Goal: Navigation & Orientation: Find specific page/section

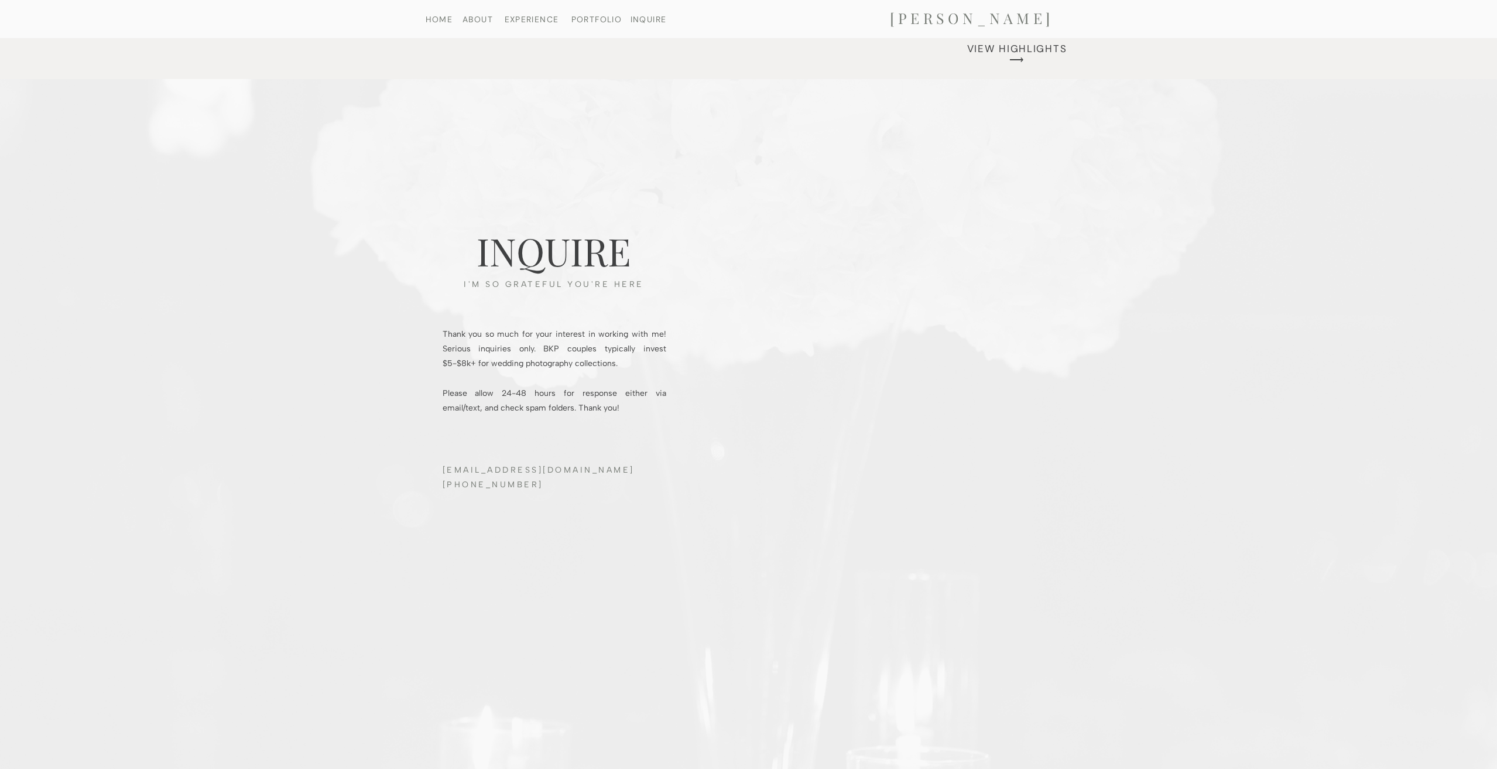
scroll to position [3530, 0]
click at [593, 19] on nav "PORTFOLIO" at bounding box center [597, 19] width 60 height 8
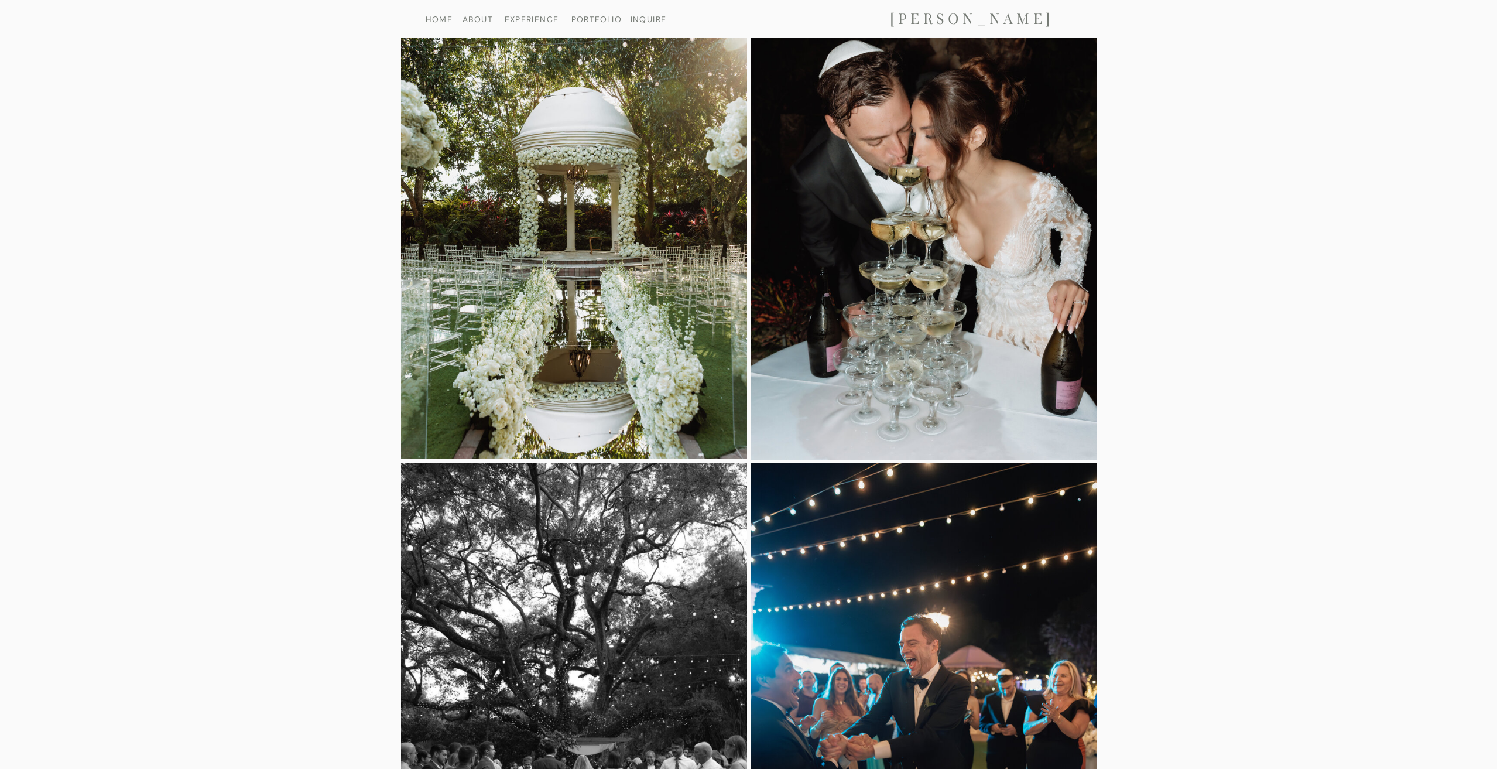
scroll to position [946, 0]
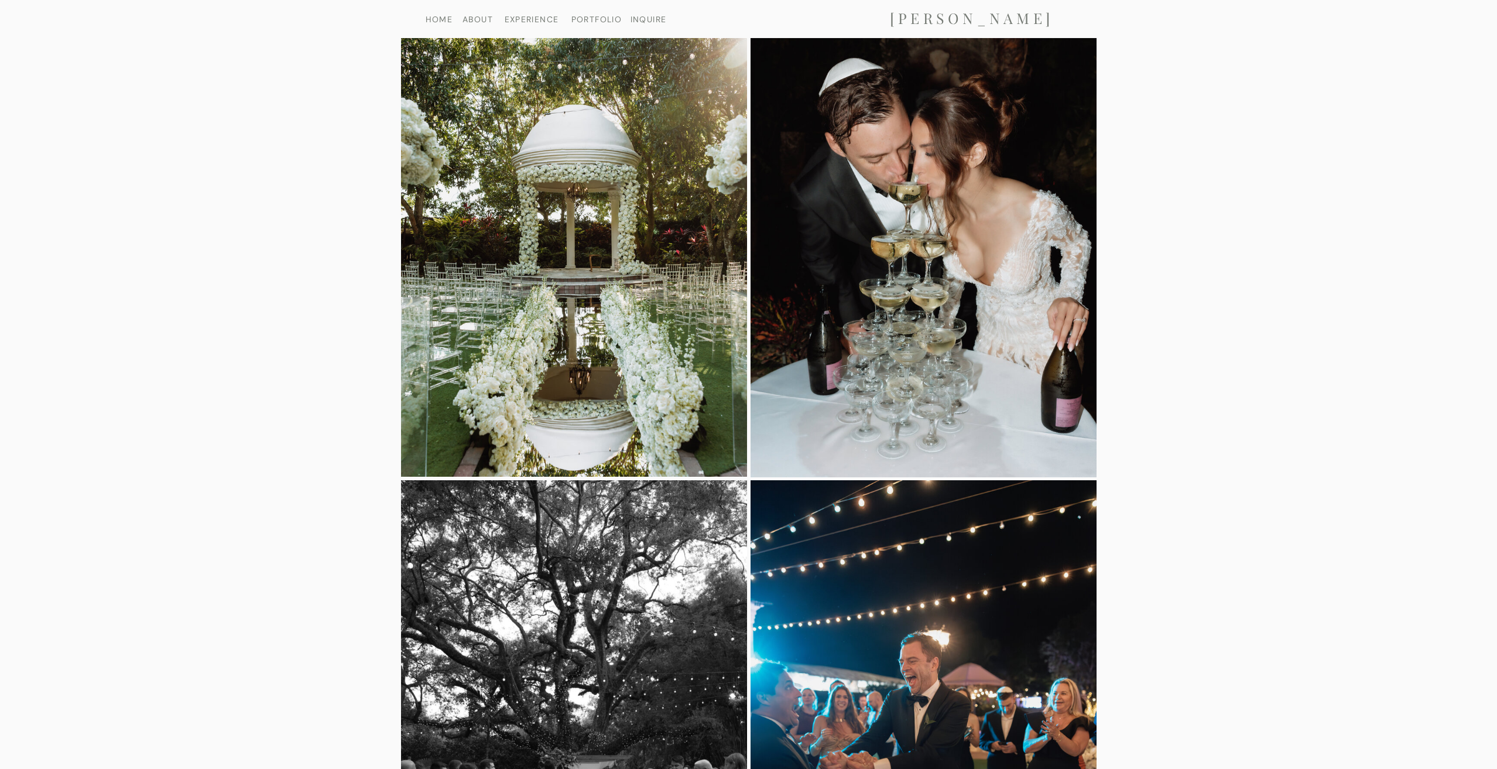
click at [535, 22] on nav "EXPERIENCE" at bounding box center [532, 19] width 60 height 8
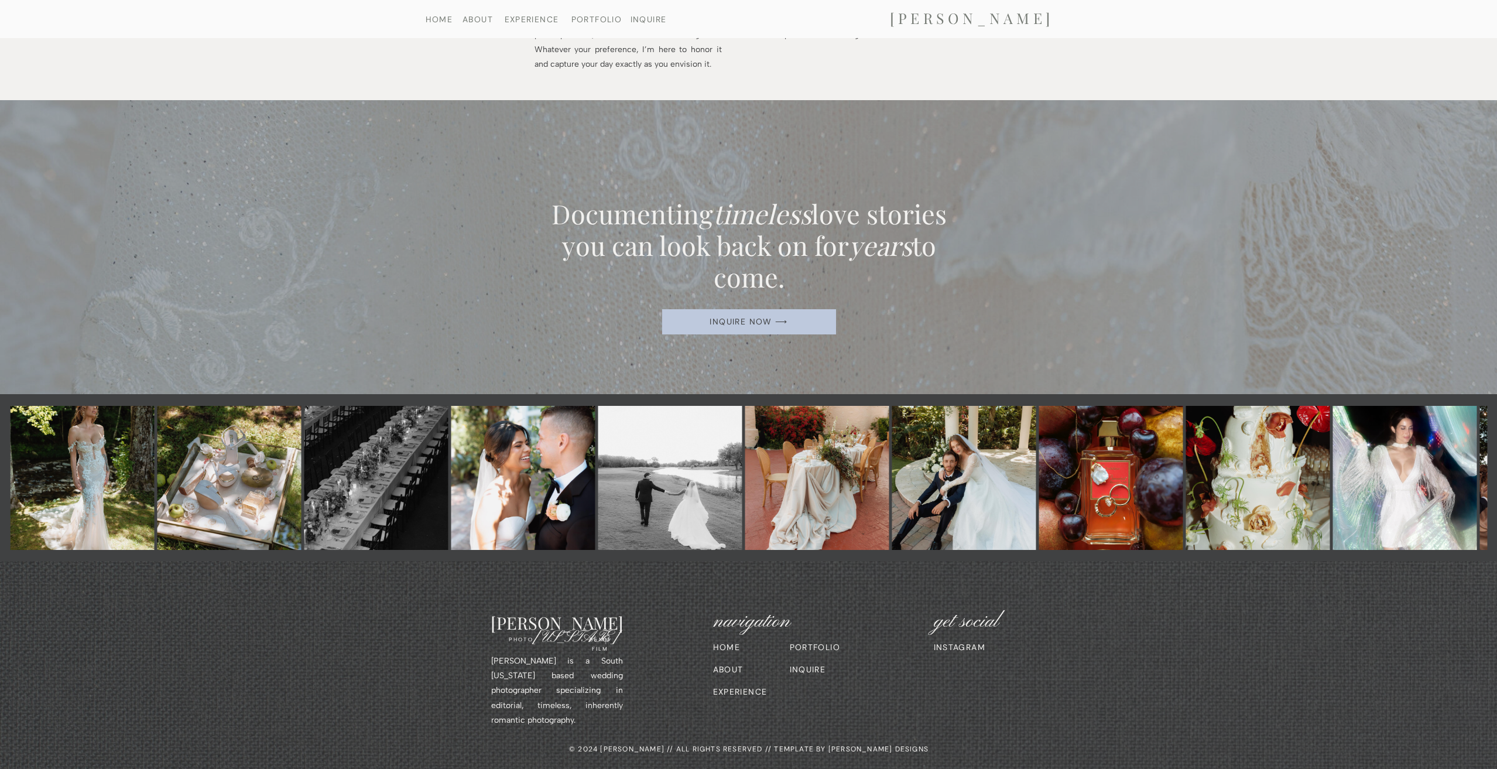
scroll to position [1802, 0]
click at [471, 19] on nav "ABOUT" at bounding box center [478, 19] width 60 height 8
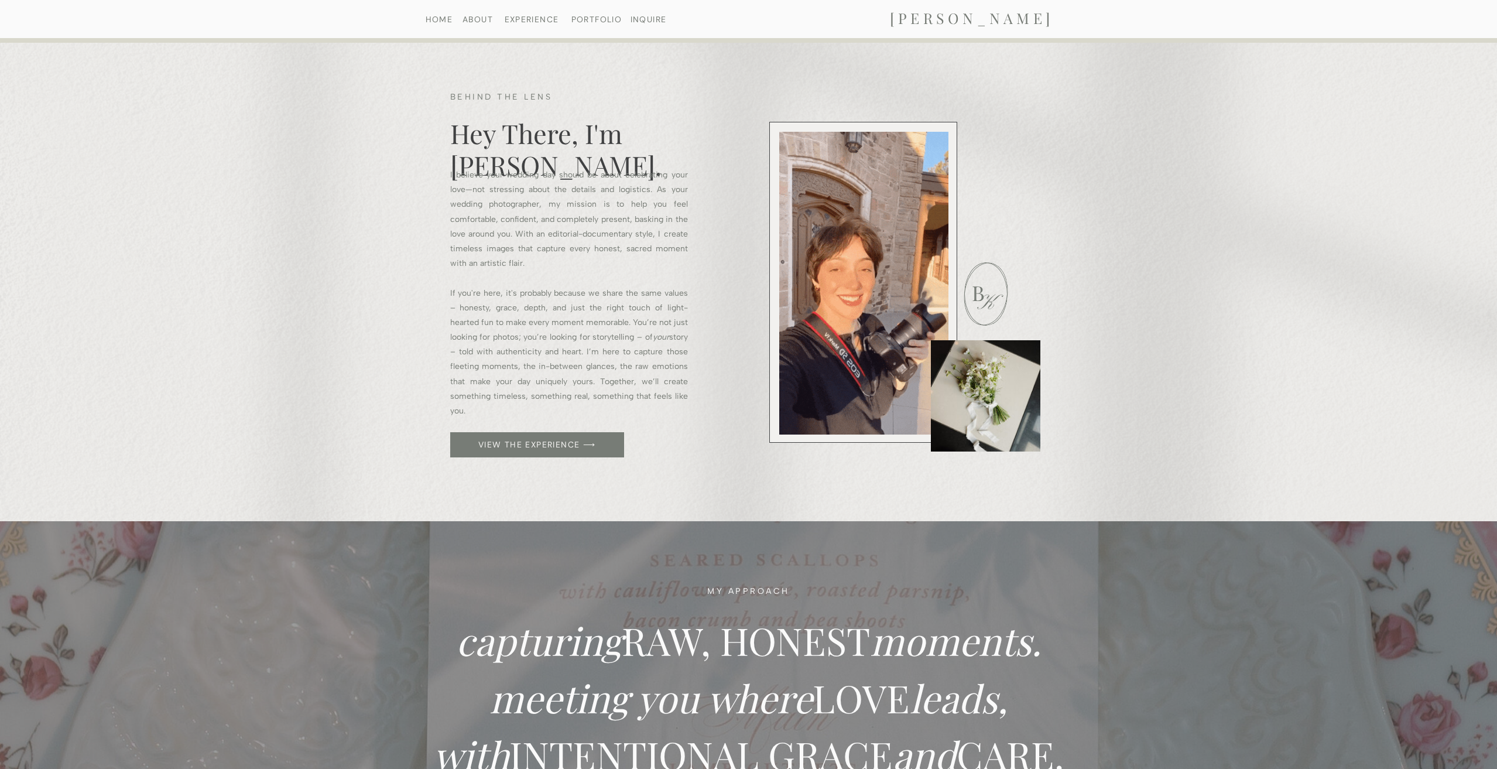
click at [633, 22] on nav "INQUIRE" at bounding box center [648, 19] width 43 height 8
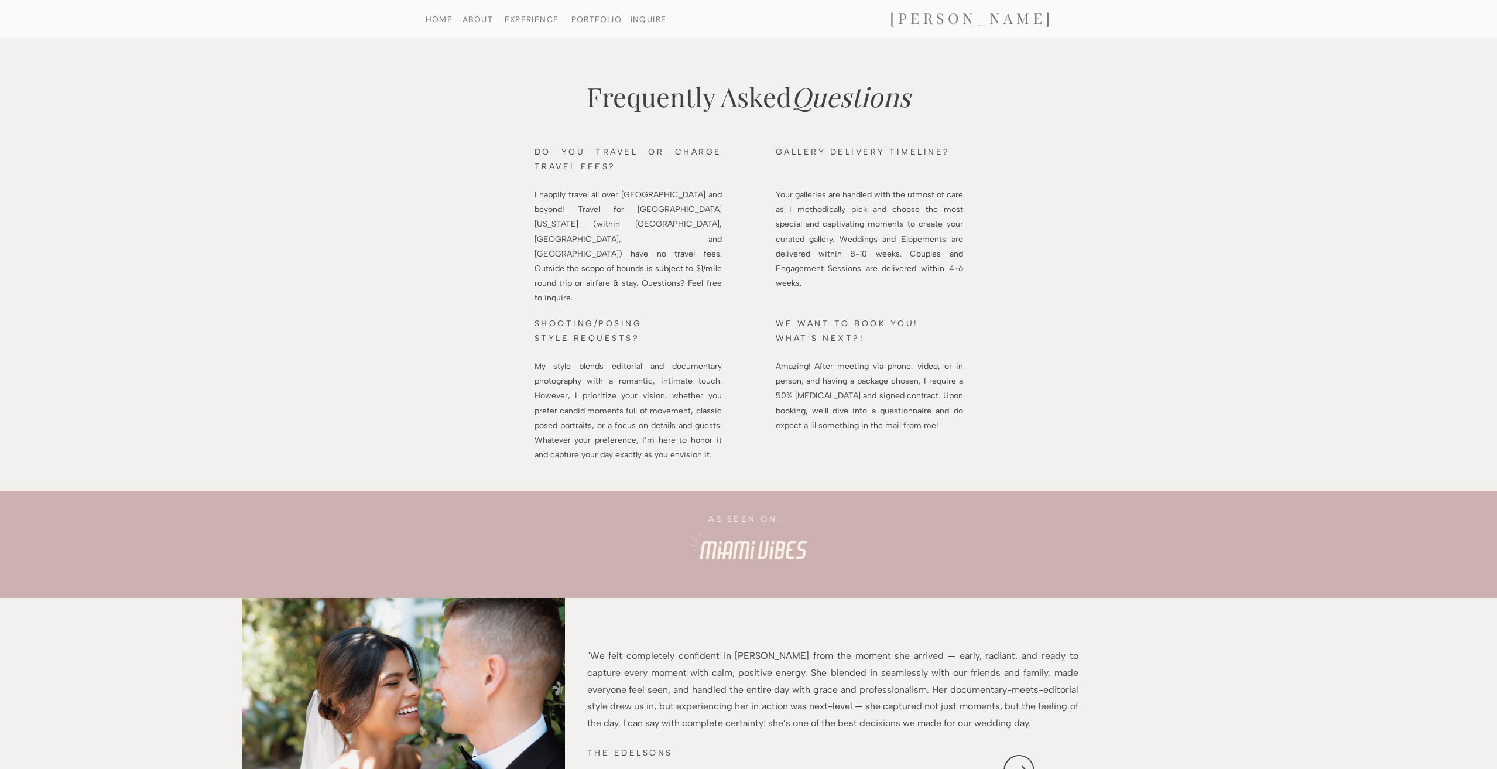
scroll to position [1504, 0]
